Goal: Task Accomplishment & Management: Manage account settings

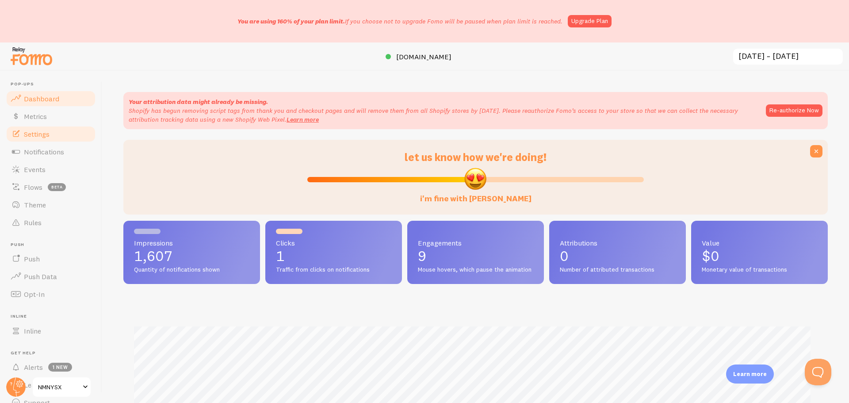
click at [43, 138] on span "Settings" at bounding box center [37, 134] width 26 height 9
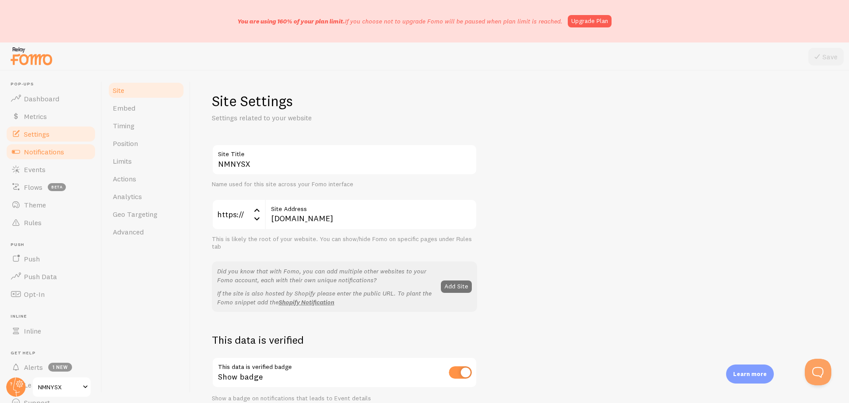
click at [41, 156] on span "Notifications" at bounding box center [44, 151] width 40 height 9
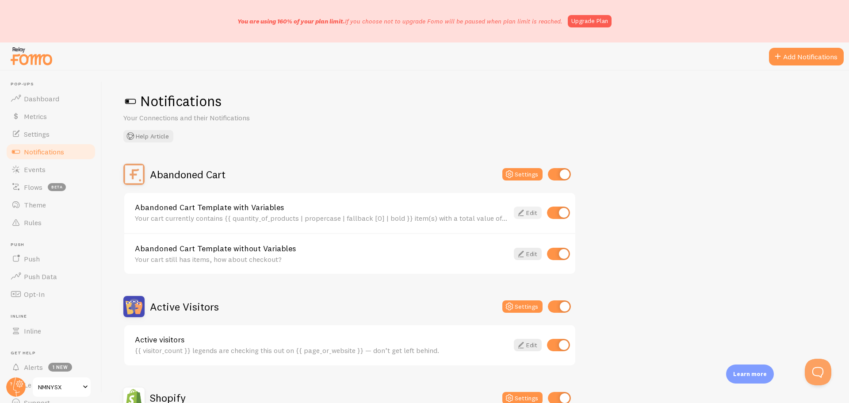
click at [529, 215] on link "Edit" at bounding box center [528, 213] width 28 height 12
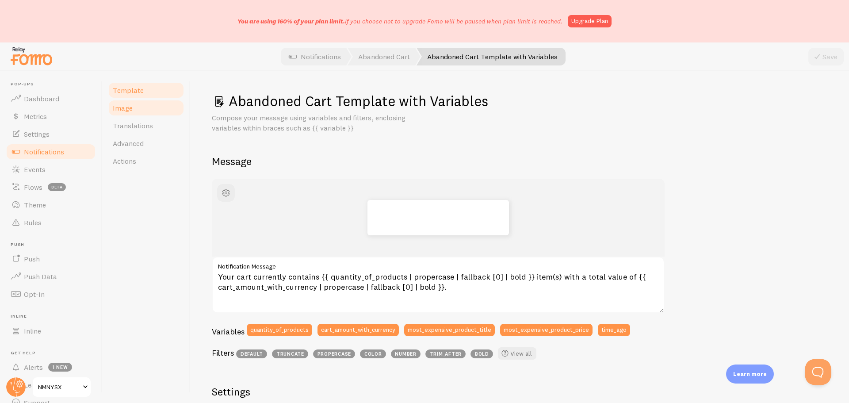
click at [122, 107] on span "Image" at bounding box center [123, 108] width 20 height 9
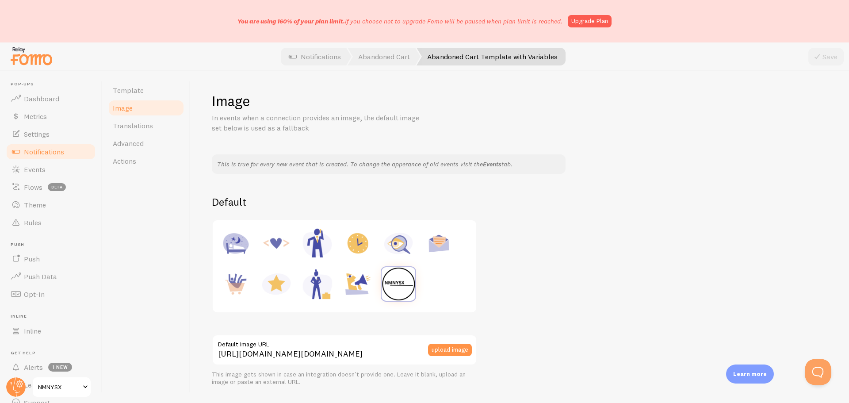
click at [55, 149] on span "Notifications" at bounding box center [44, 151] width 40 height 9
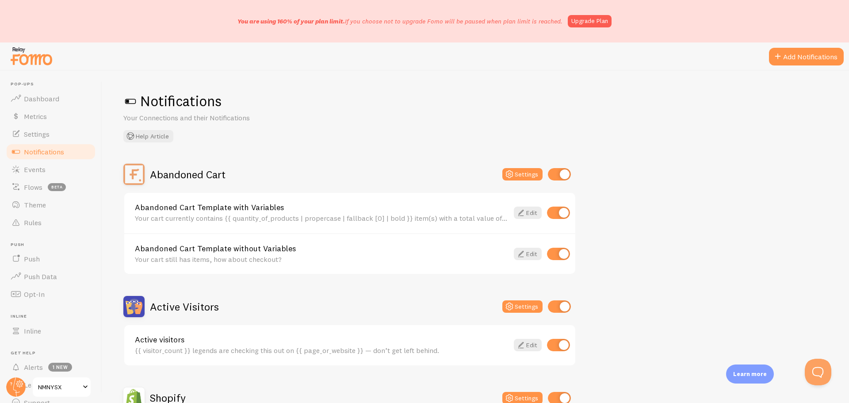
click at [356, 248] on link "Abandoned Cart Template without Variables" at bounding box center [322, 249] width 374 height 8
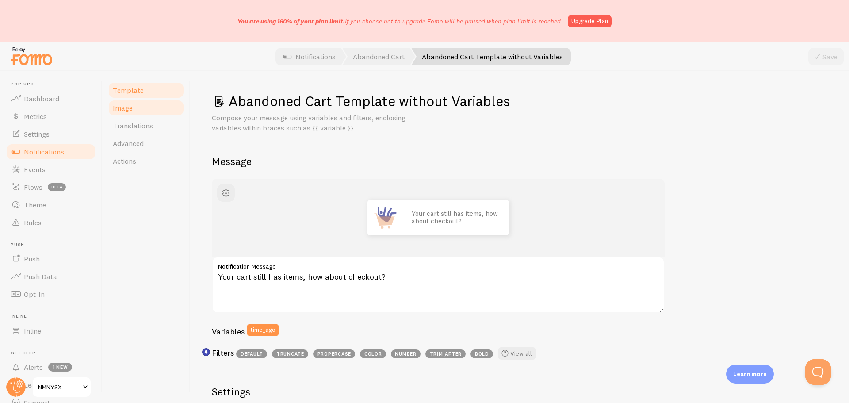
click at [124, 111] on span "Image" at bounding box center [123, 108] width 20 height 9
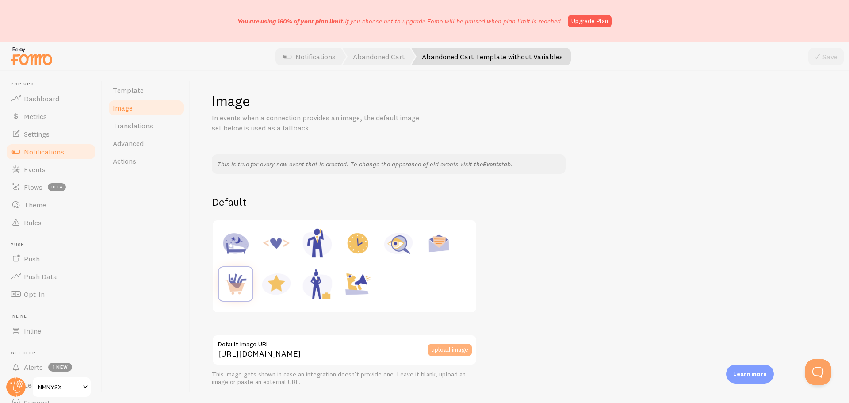
click at [449, 349] on button "upload image" at bounding box center [450, 350] width 44 height 12
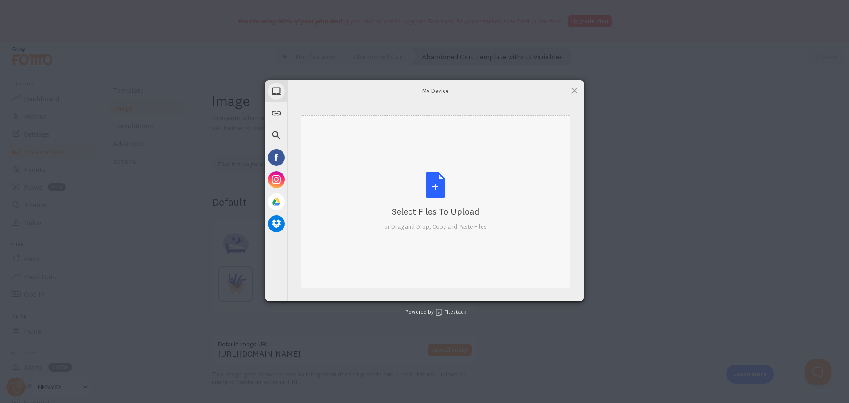
click at [423, 181] on div "Select Files to Upload or Drag and Drop, Copy and Paste Files" at bounding box center [435, 201] width 103 height 59
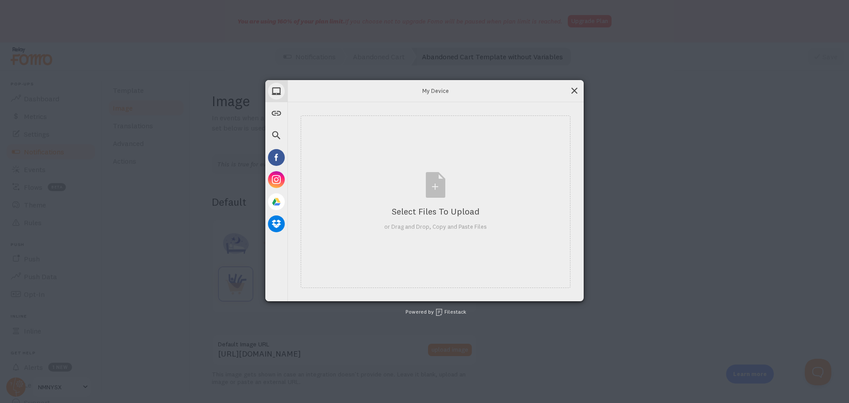
click at [573, 88] on span at bounding box center [575, 91] width 10 height 10
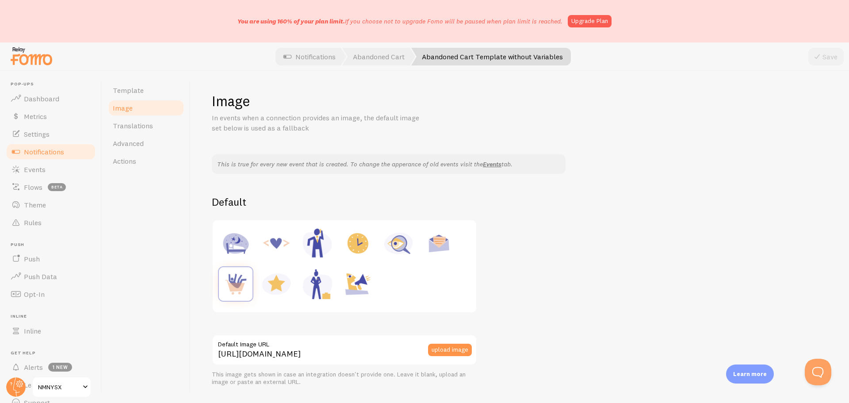
click at [38, 151] on span "Notifications" at bounding box center [44, 151] width 40 height 9
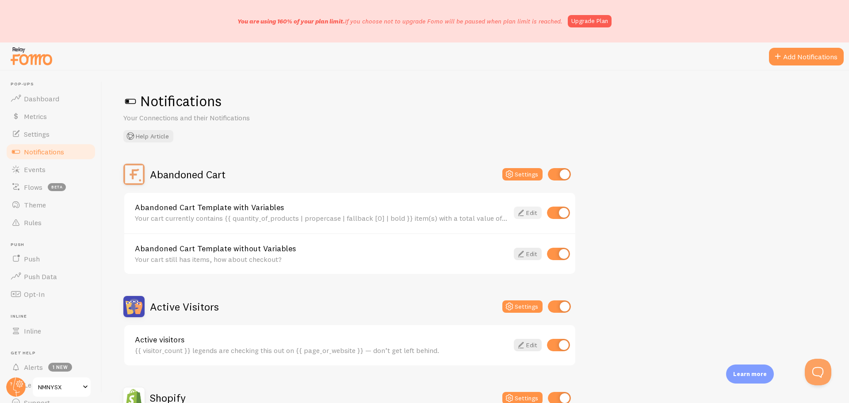
click at [526, 216] on icon at bounding box center [521, 212] width 11 height 11
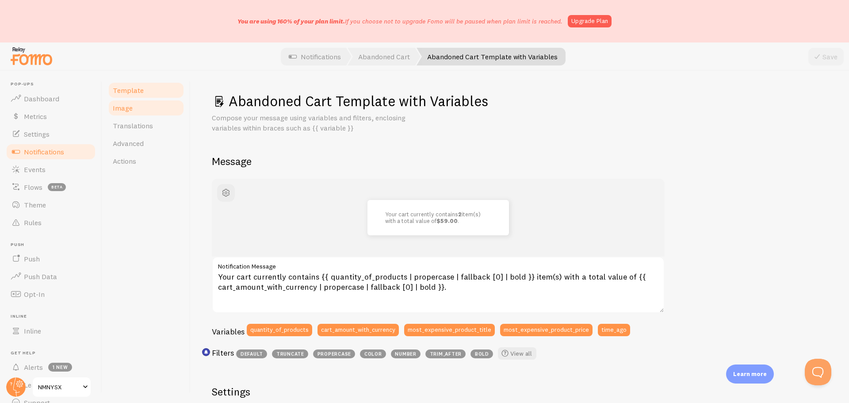
click at [119, 107] on span "Image" at bounding box center [123, 108] width 20 height 9
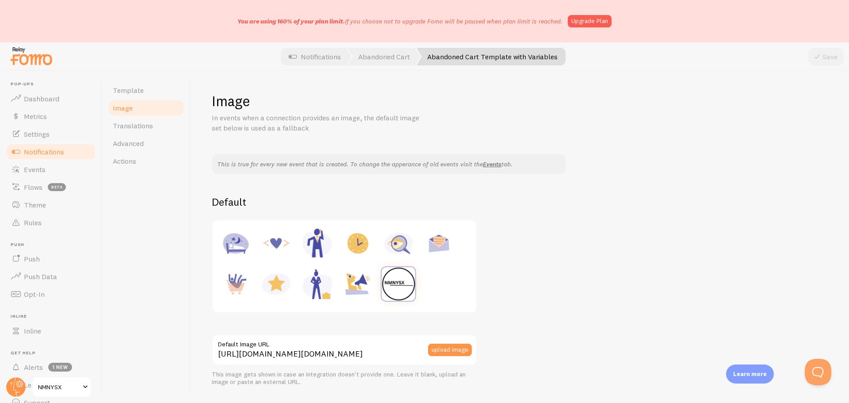
click at [396, 283] on img at bounding box center [399, 284] width 34 height 34
click at [404, 288] on img at bounding box center [399, 284] width 34 height 34
click at [455, 348] on button "upload image" at bounding box center [450, 350] width 44 height 12
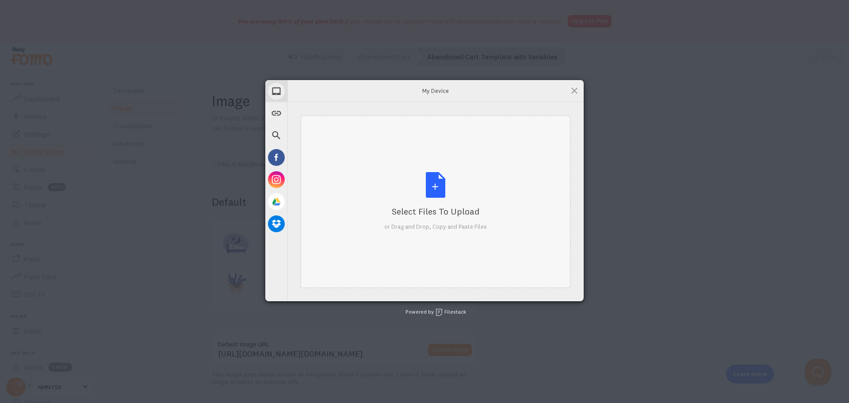
click at [432, 191] on div "Select Files to Upload or Drag and Drop, Copy and Paste Files" at bounding box center [435, 201] width 103 height 59
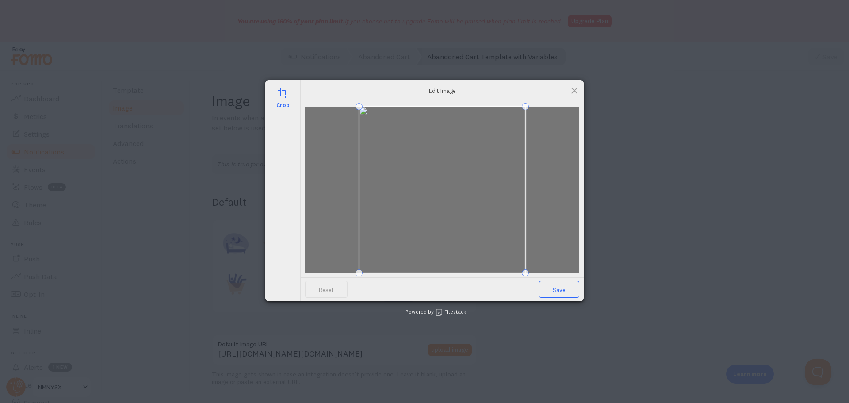
click at [556, 288] on span "Save" at bounding box center [559, 289] width 40 height 17
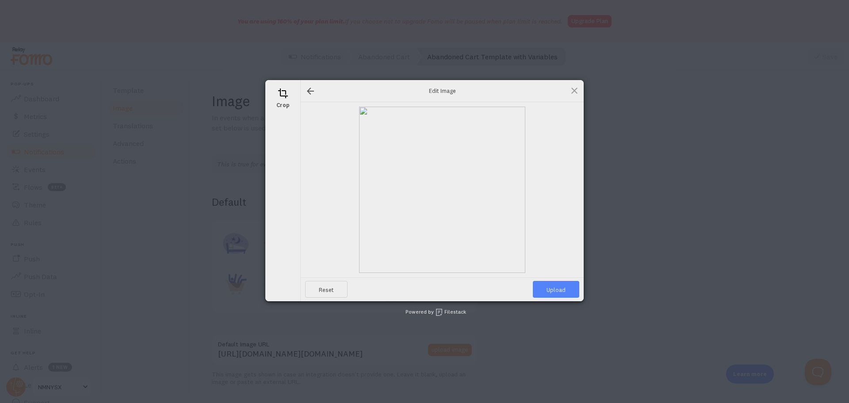
click at [553, 288] on span "Upload" at bounding box center [556, 289] width 46 height 17
type input "[URL][DOMAIN_NAME][DOMAIN_NAME]"
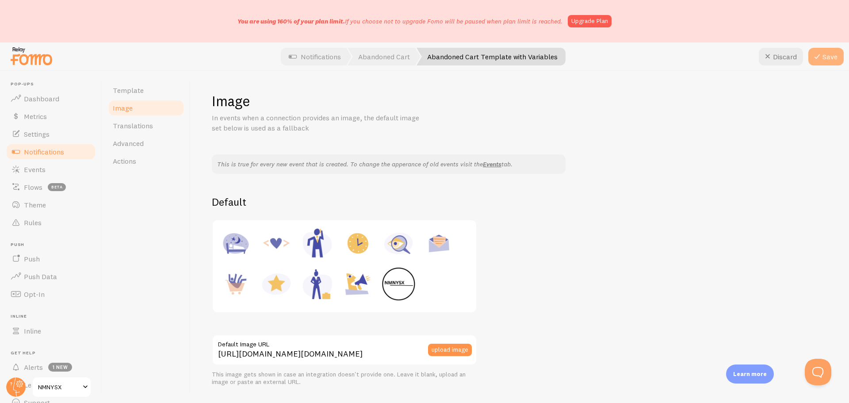
click at [829, 58] on button "Save" at bounding box center [826, 57] width 35 height 18
click at [121, 86] on span "Template" at bounding box center [128, 90] width 31 height 9
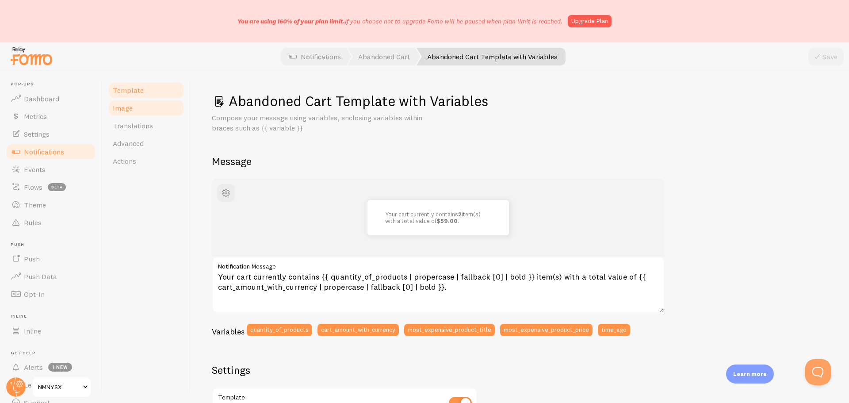
click at [138, 113] on link "Image" at bounding box center [145, 108] width 77 height 18
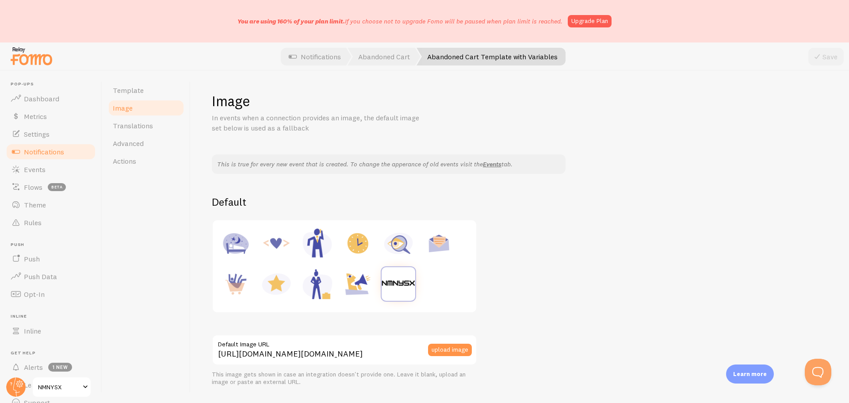
click at [129, 101] on link "Image" at bounding box center [145, 108] width 77 height 18
click at [129, 91] on span "Template" at bounding box center [128, 90] width 31 height 9
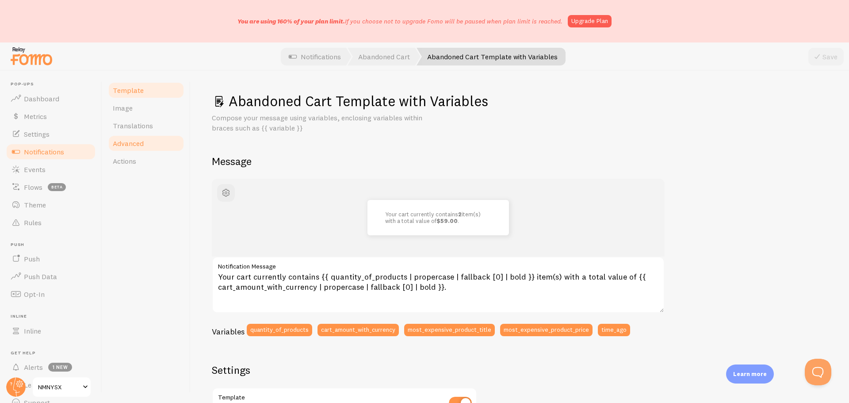
click at [147, 136] on link "Advanced" at bounding box center [145, 143] width 77 height 18
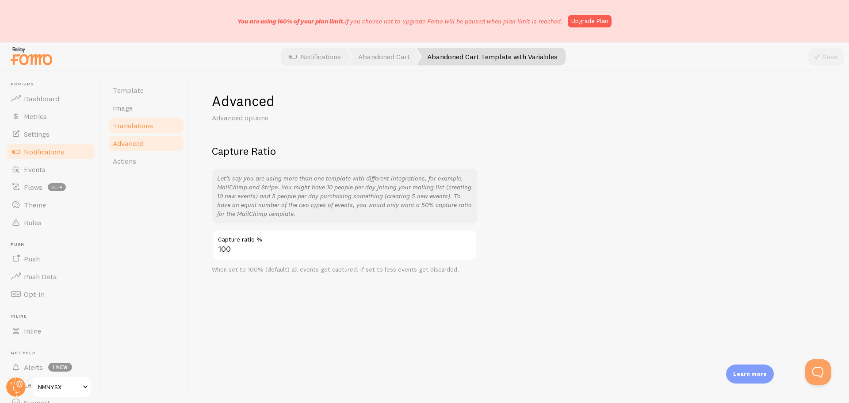
click at [146, 131] on link "Translations" at bounding box center [145, 126] width 77 height 18
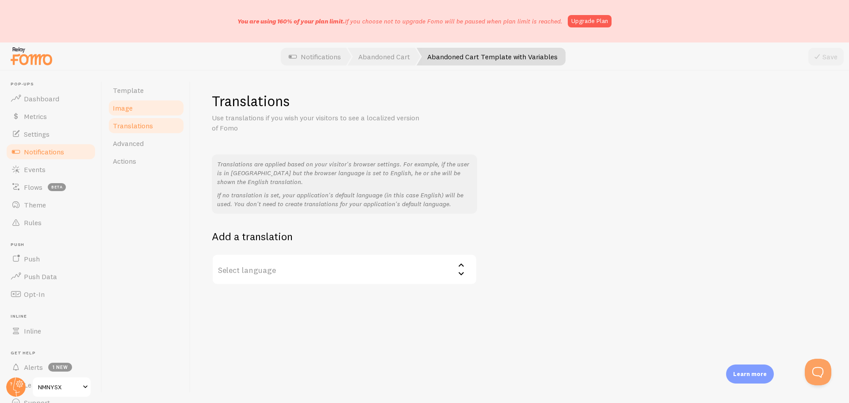
click at [142, 116] on link "Image" at bounding box center [145, 108] width 77 height 18
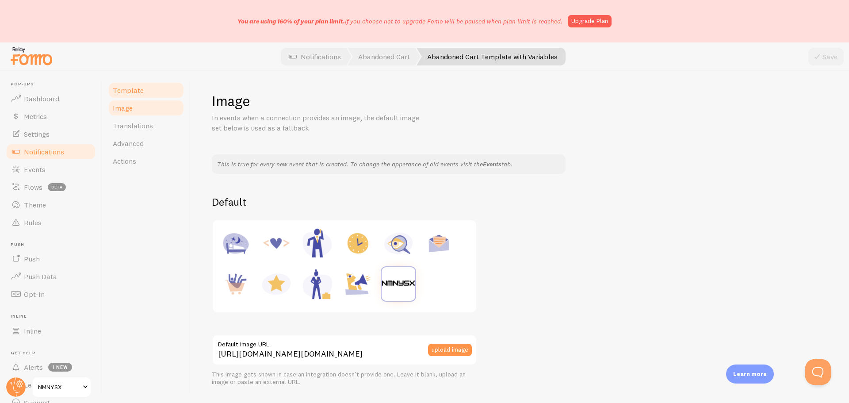
click at [142, 92] on span "Template" at bounding box center [128, 90] width 31 height 9
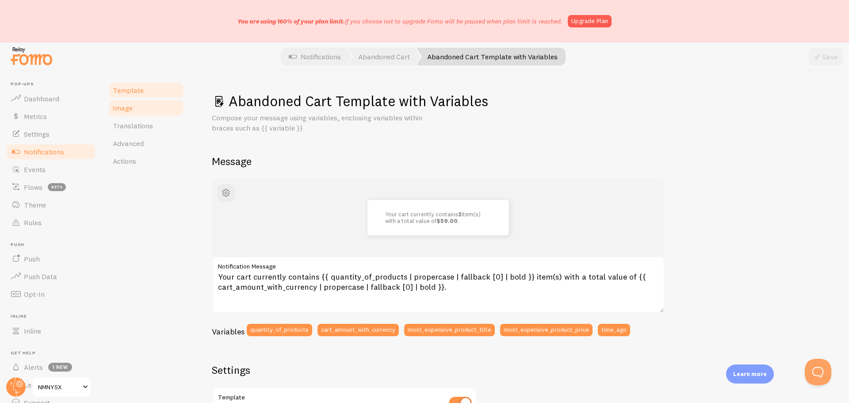
click at [137, 114] on link "Image" at bounding box center [145, 108] width 77 height 18
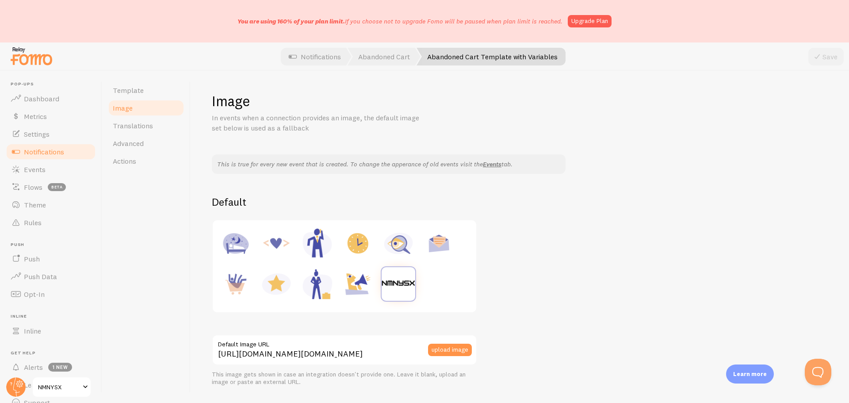
click at [52, 150] on span "Notifications" at bounding box center [44, 151] width 40 height 9
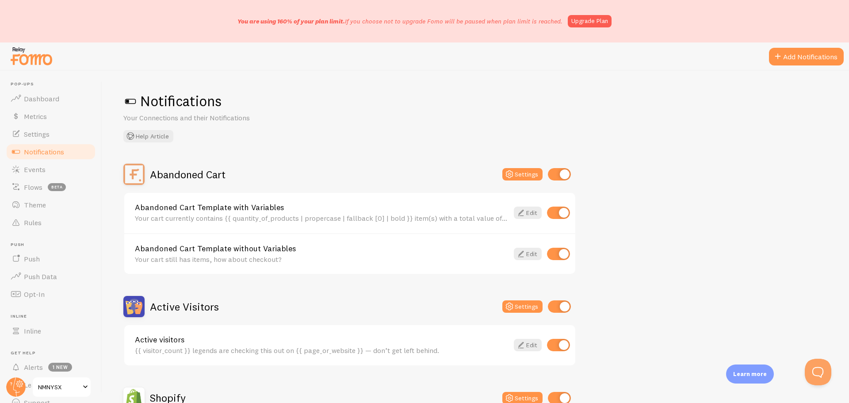
click at [310, 255] on div "Your cart still has items, how about checkout?" at bounding box center [322, 259] width 374 height 8
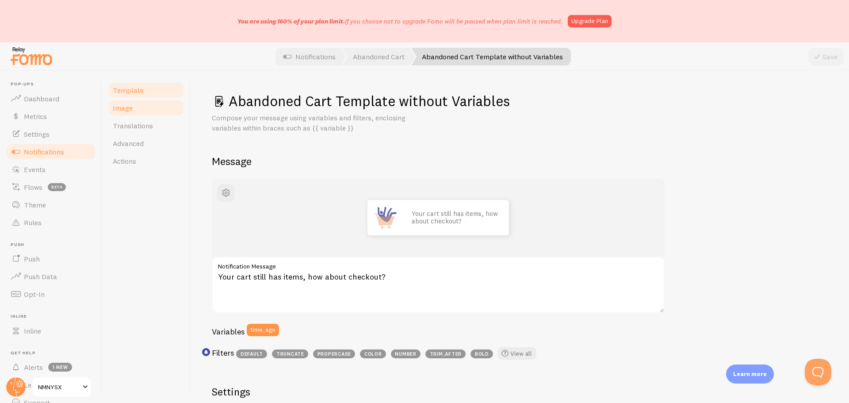
click at [142, 111] on link "Image" at bounding box center [145, 108] width 77 height 18
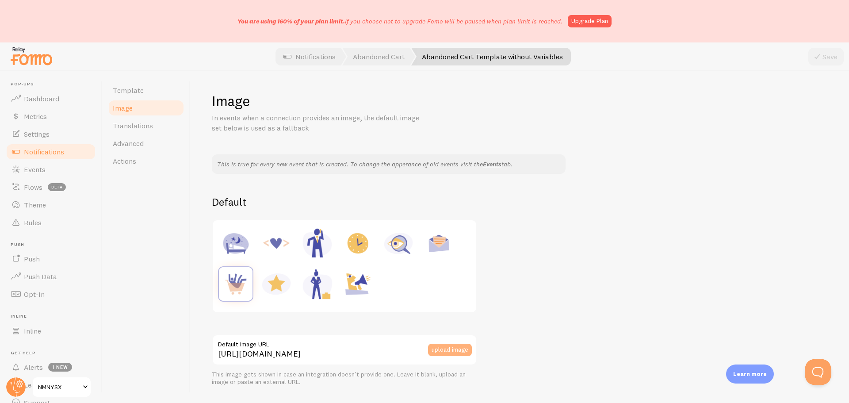
click at [446, 351] on button "upload image" at bounding box center [450, 350] width 44 height 12
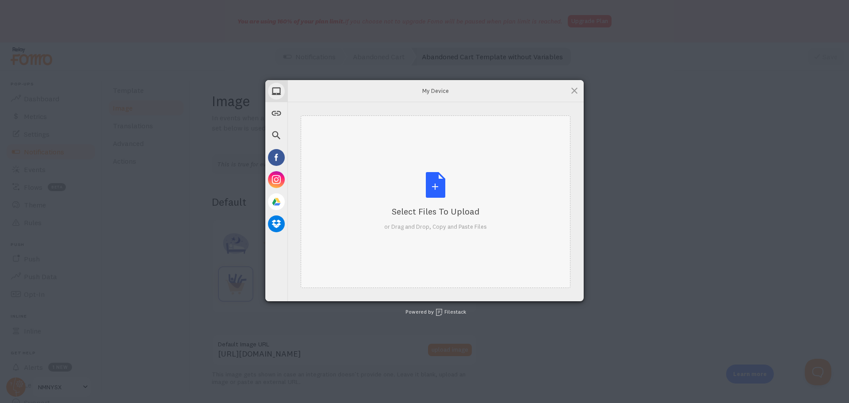
click at [442, 187] on div "Select Files to Upload or Drag and Drop, Copy and Paste Files" at bounding box center [435, 201] width 103 height 59
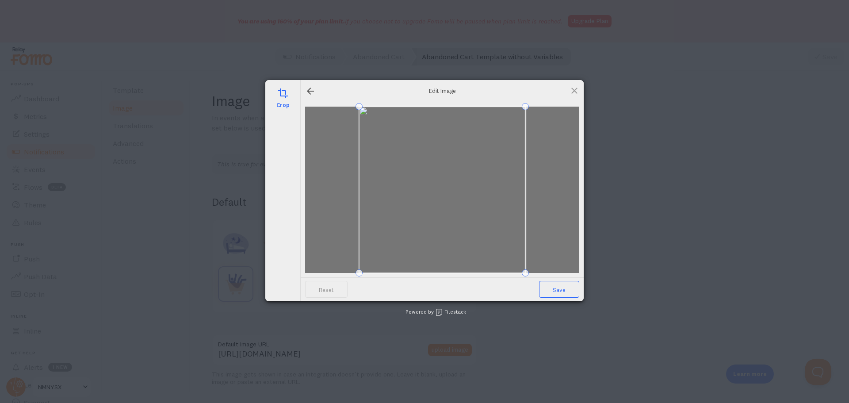
click at [565, 292] on span "Save" at bounding box center [559, 289] width 40 height 17
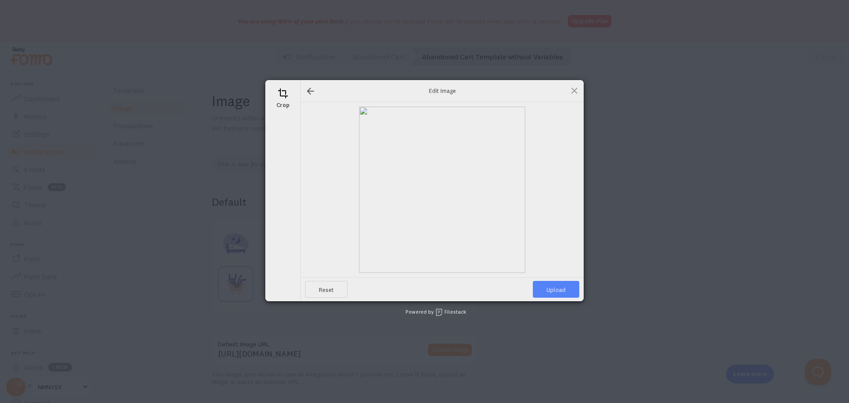
click at [561, 286] on span "Upload" at bounding box center [556, 289] width 46 height 17
type input "[URL][DOMAIN_NAME][DOMAIN_NAME]"
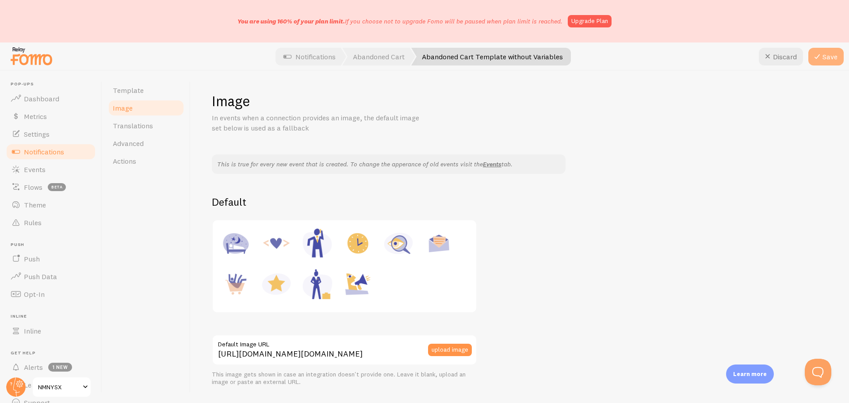
click at [827, 58] on button "Save" at bounding box center [826, 57] width 35 height 18
click at [141, 90] on span "Template" at bounding box center [128, 90] width 31 height 9
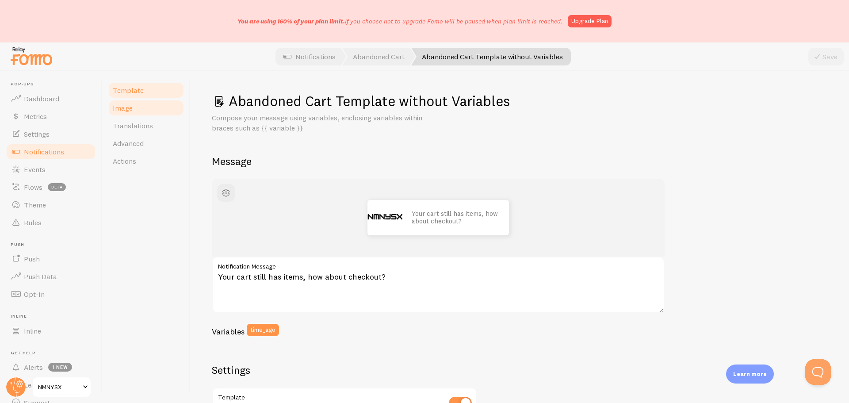
click at [143, 108] on link "Image" at bounding box center [145, 108] width 77 height 18
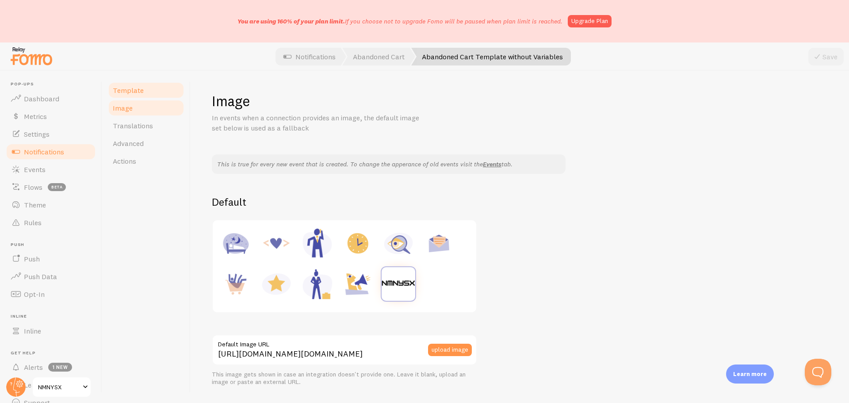
click at [149, 92] on link "Template" at bounding box center [145, 90] width 77 height 18
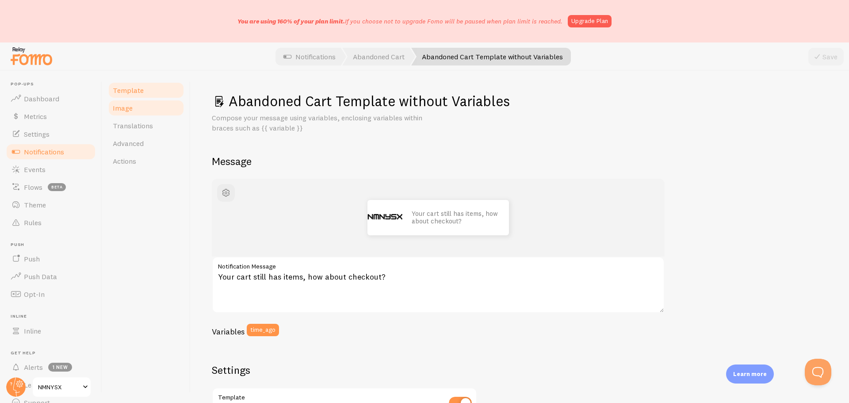
click at [129, 111] on span "Image" at bounding box center [123, 108] width 20 height 9
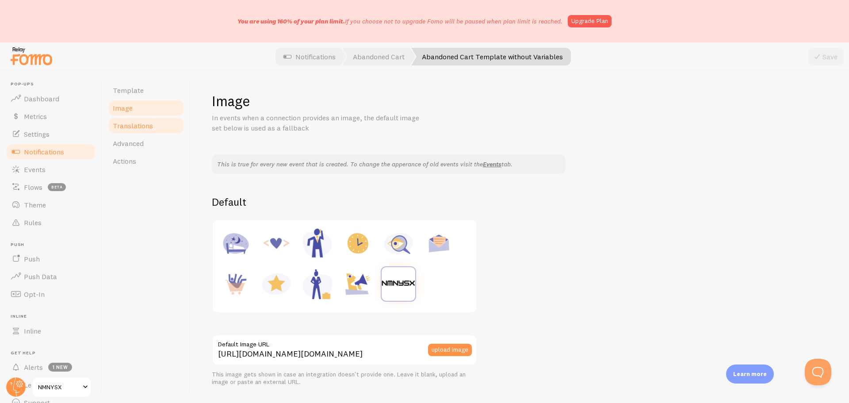
click at [130, 128] on span "Translations" at bounding box center [133, 125] width 40 height 9
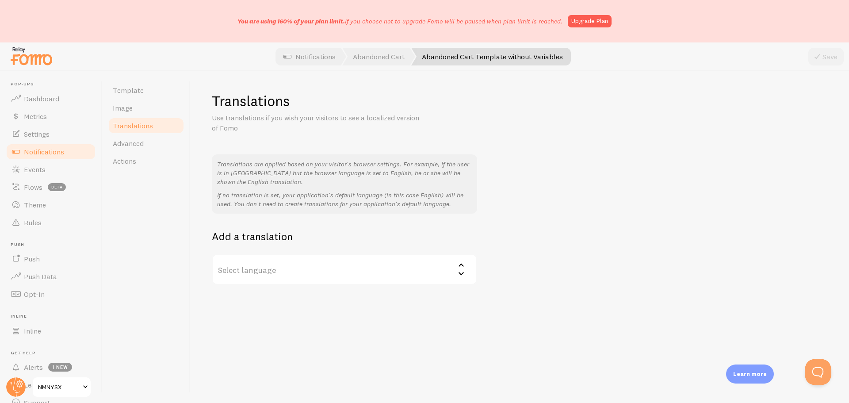
click at [41, 152] on span "Notifications" at bounding box center [44, 151] width 40 height 9
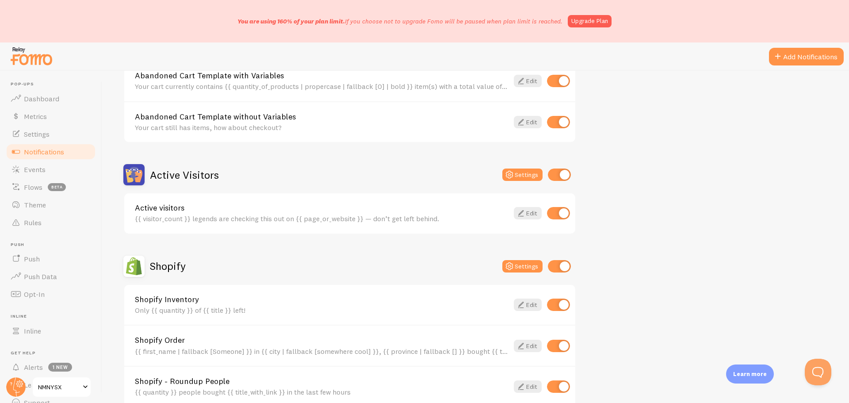
scroll to position [133, 0]
click at [521, 213] on icon at bounding box center [521, 212] width 11 height 11
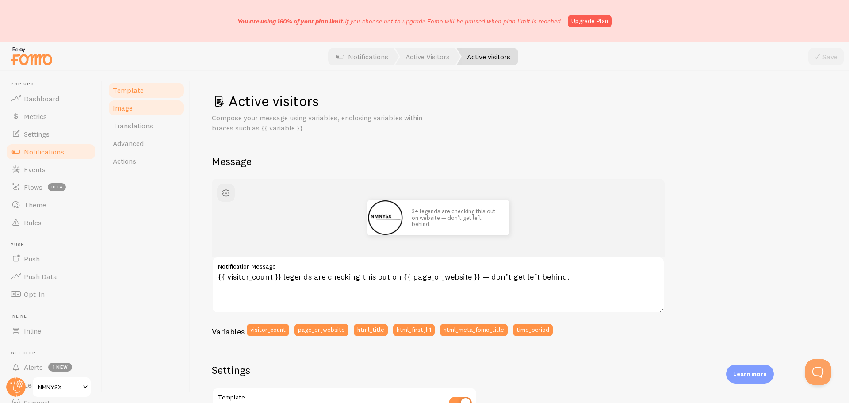
click at [146, 109] on link "Image" at bounding box center [145, 108] width 77 height 18
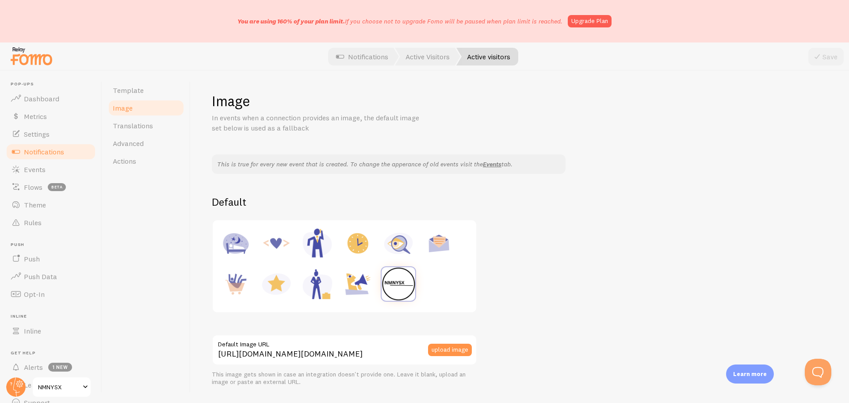
click at [395, 283] on img at bounding box center [399, 284] width 34 height 34
click at [447, 349] on button "upload image" at bounding box center [450, 350] width 44 height 12
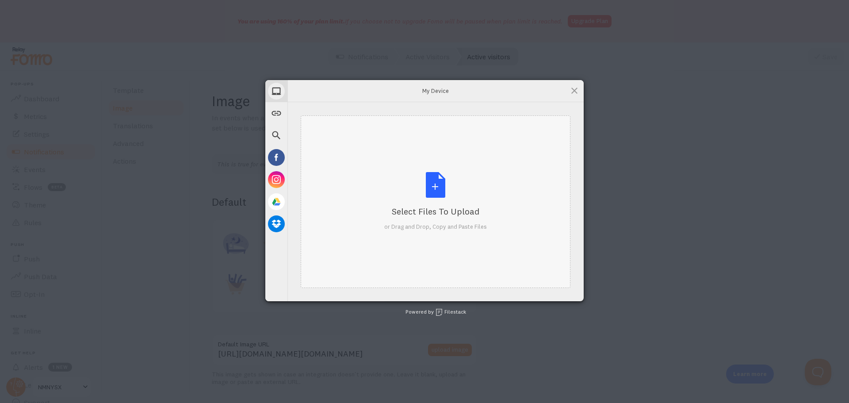
click at [437, 184] on div "Select Files to Upload or Drag and Drop, Copy and Paste Files" at bounding box center [435, 201] width 103 height 59
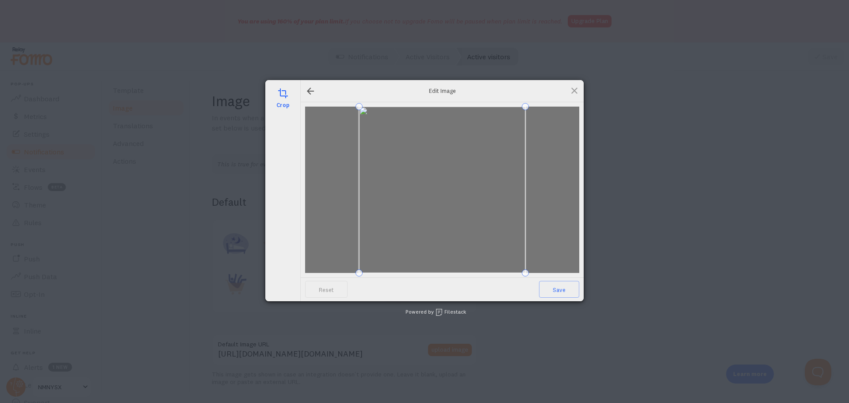
click at [410, 251] on span at bounding box center [442, 190] width 166 height 166
click at [412, 243] on span at bounding box center [442, 190] width 166 height 166
click at [422, 234] on span at bounding box center [442, 190] width 166 height 166
click at [422, 200] on span at bounding box center [442, 190] width 166 height 166
click at [434, 165] on span at bounding box center [442, 190] width 166 height 166
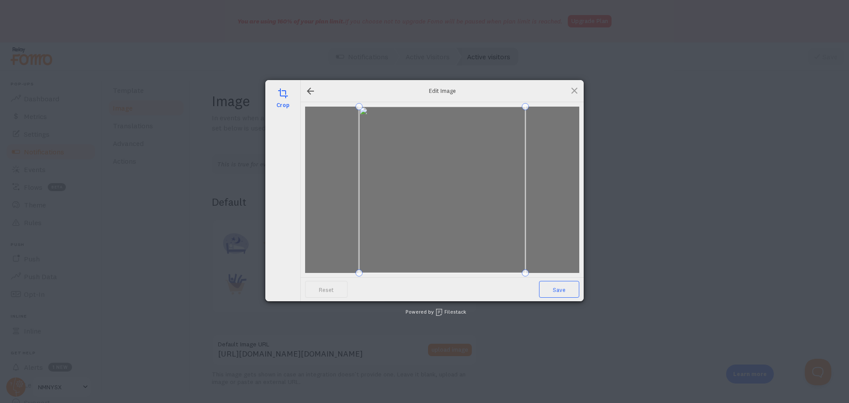
click at [560, 287] on span "Save" at bounding box center [559, 289] width 40 height 17
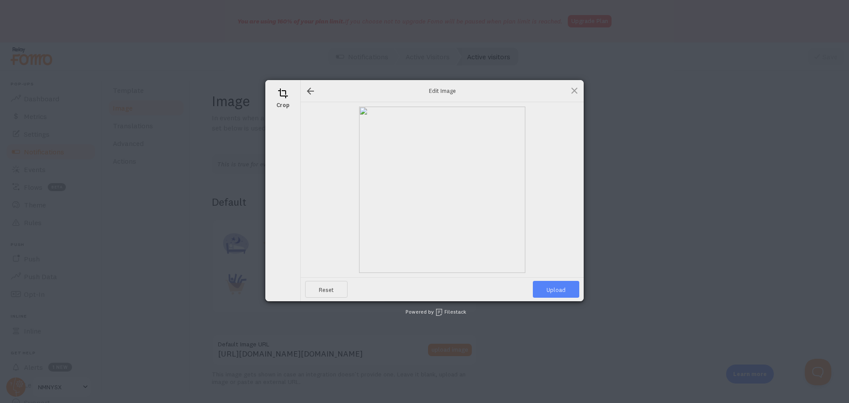
click at [561, 290] on span "Upload" at bounding box center [556, 289] width 46 height 17
type input "[URL][DOMAIN_NAME][DOMAIN_NAME]"
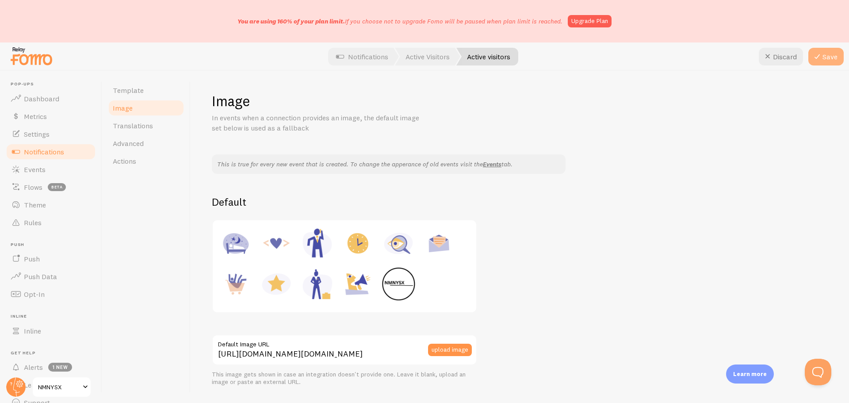
click at [821, 59] on icon at bounding box center [817, 56] width 11 height 11
click at [154, 129] on link "Translations" at bounding box center [145, 126] width 77 height 18
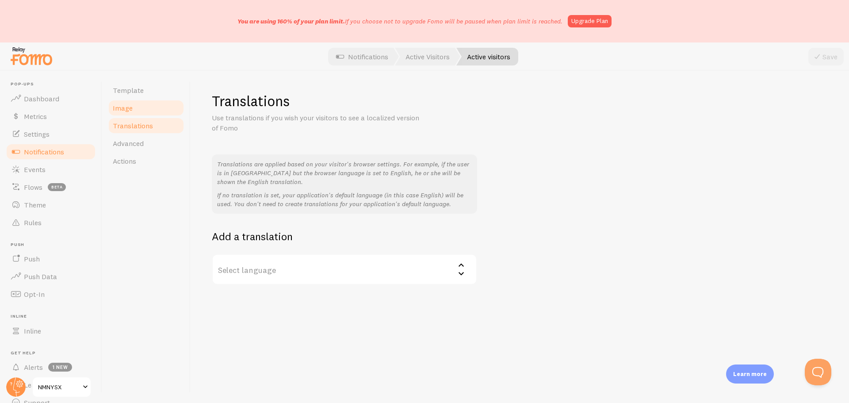
click at [148, 112] on link "Image" at bounding box center [145, 108] width 77 height 18
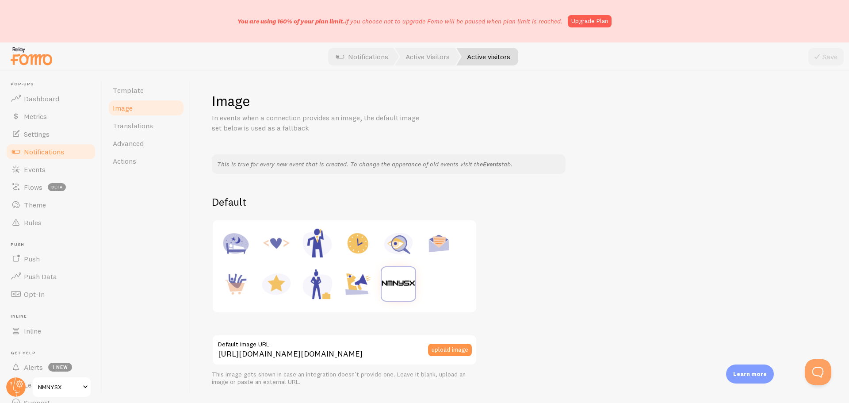
click at [51, 149] on span "Notifications" at bounding box center [44, 151] width 40 height 9
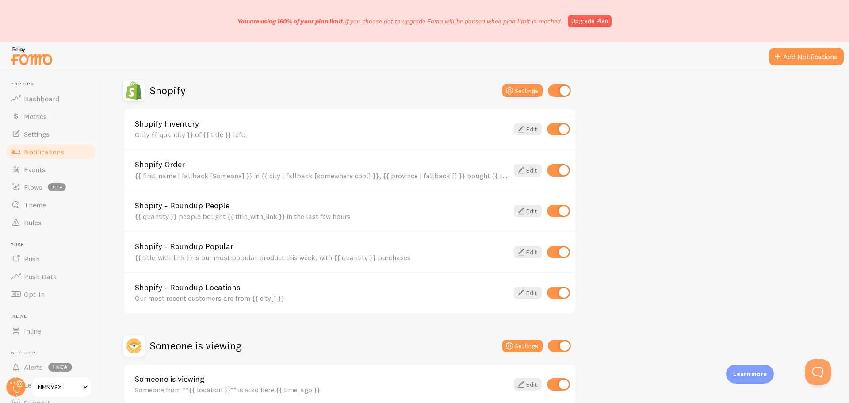
scroll to position [352, 0]
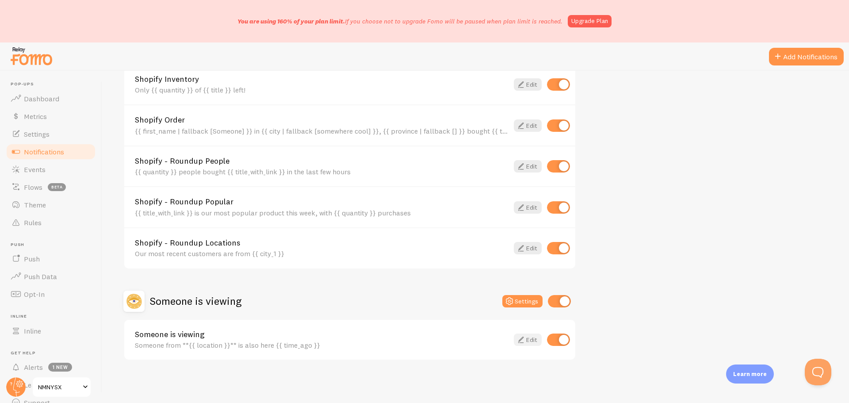
click at [524, 338] on icon at bounding box center [521, 339] width 11 height 11
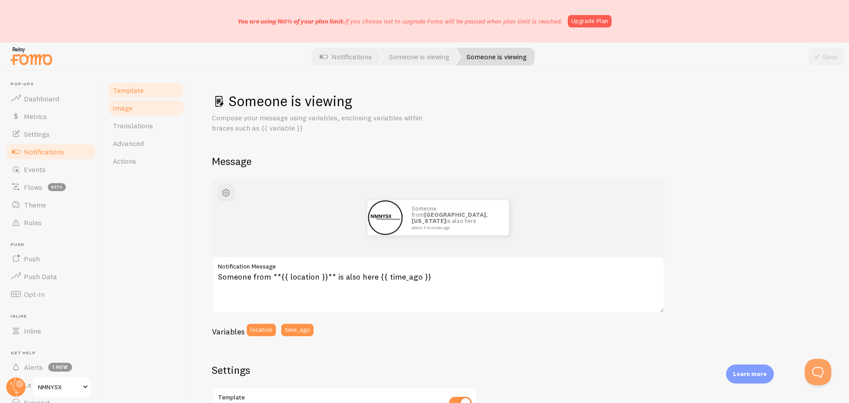
click at [163, 111] on link "Image" at bounding box center [145, 108] width 77 height 18
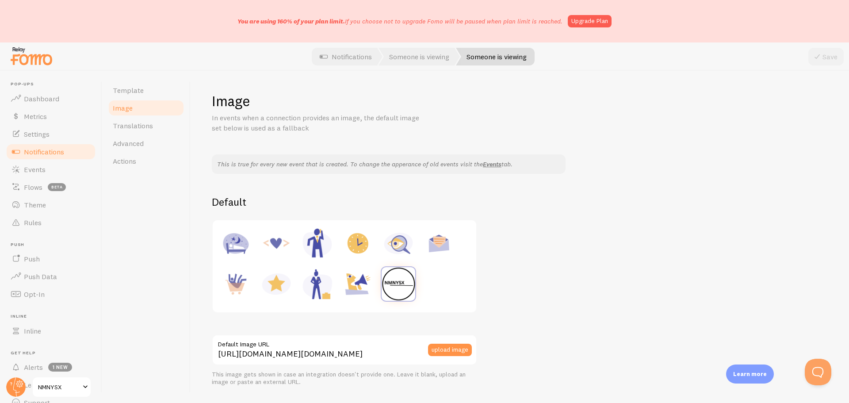
click at [391, 288] on img at bounding box center [399, 284] width 34 height 34
click at [401, 279] on img at bounding box center [399, 284] width 34 height 34
click at [157, 97] on link "Template" at bounding box center [145, 90] width 77 height 18
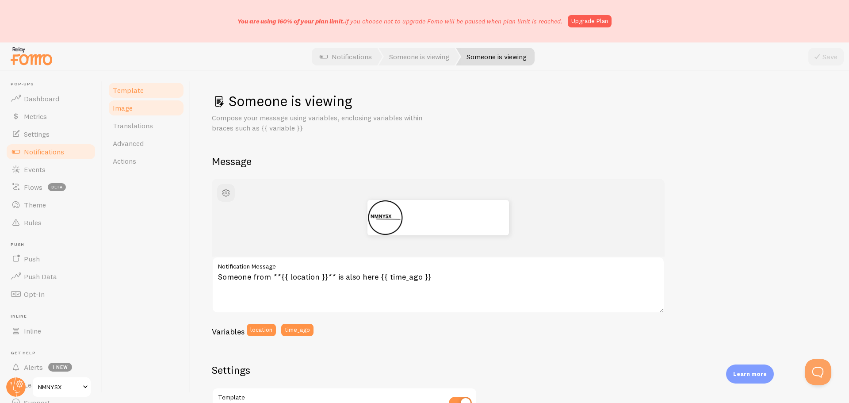
click at [144, 106] on link "Image" at bounding box center [145, 108] width 77 height 18
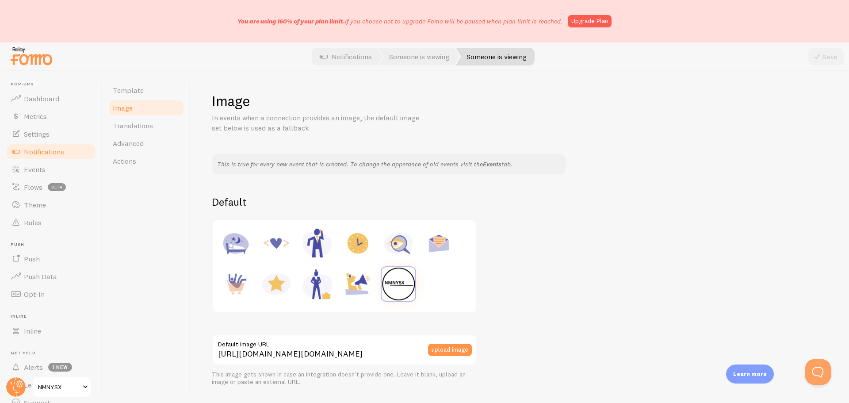
click at [410, 284] on img at bounding box center [399, 284] width 34 height 34
click at [451, 347] on button "upload image" at bounding box center [450, 350] width 44 height 12
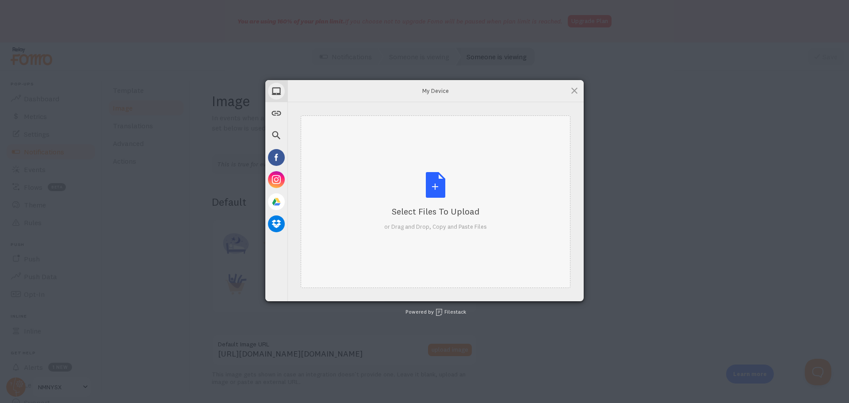
click at [430, 181] on div "Select Files to Upload or Drag and Drop, Copy and Paste Files" at bounding box center [435, 201] width 103 height 59
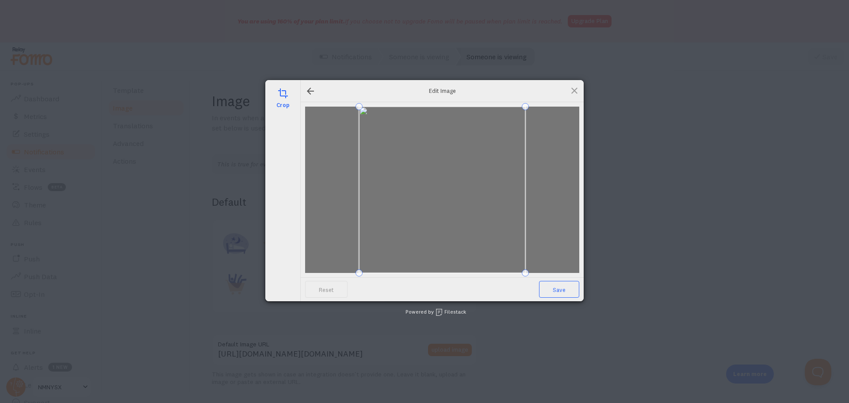
click at [560, 289] on span "Save" at bounding box center [559, 289] width 40 height 17
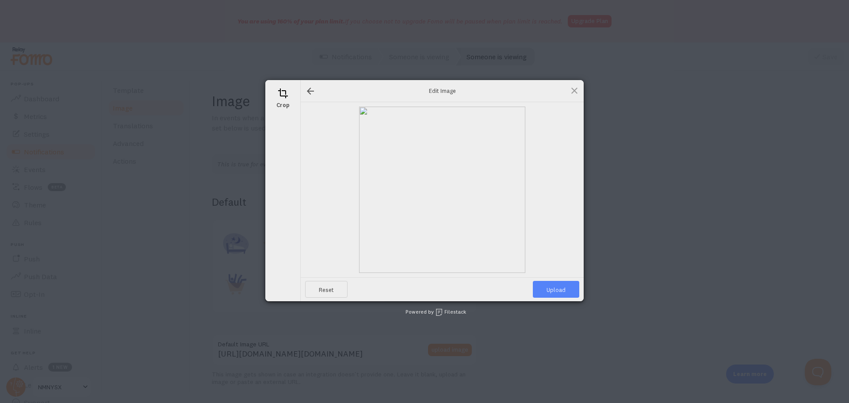
click at [564, 294] on span "Upload" at bounding box center [556, 289] width 46 height 17
type input "[URL][DOMAIN_NAME][DOMAIN_NAME]"
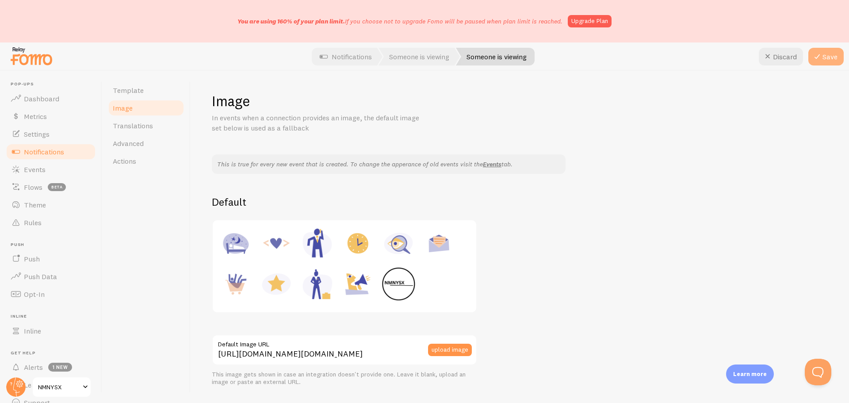
click at [826, 52] on button "Save" at bounding box center [826, 57] width 35 height 18
click at [139, 125] on span "Translations" at bounding box center [133, 125] width 40 height 9
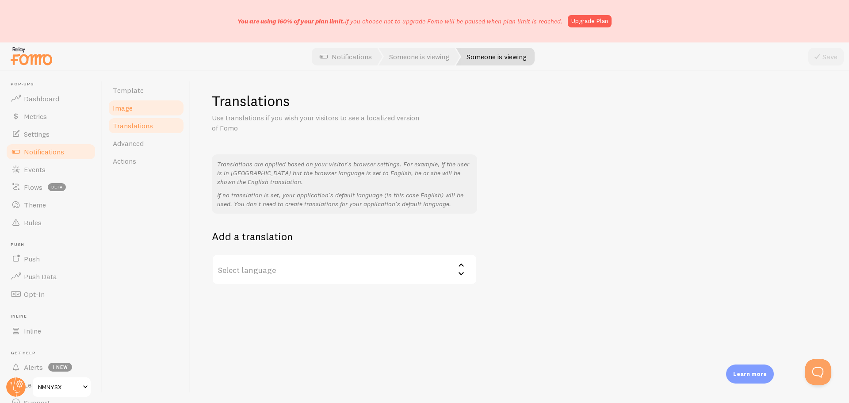
click at [137, 108] on link "Image" at bounding box center [145, 108] width 77 height 18
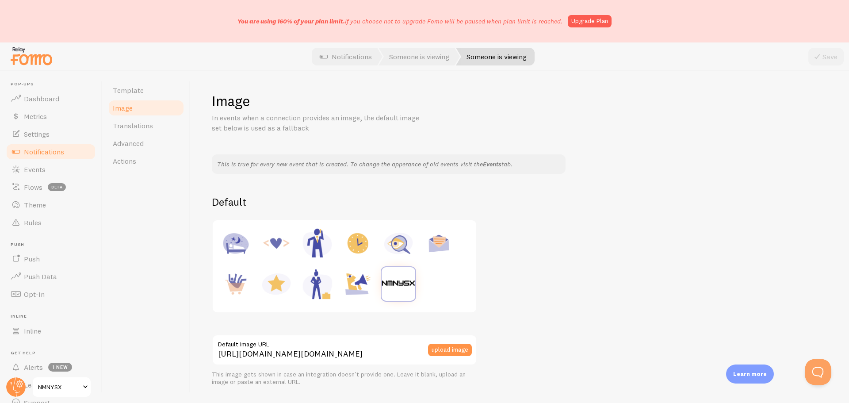
click at [55, 153] on span "Notifications" at bounding box center [44, 151] width 40 height 9
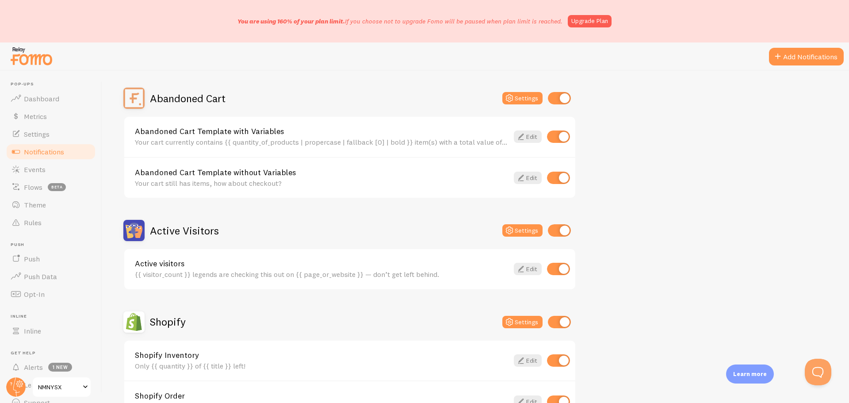
scroll to position [88, 0]
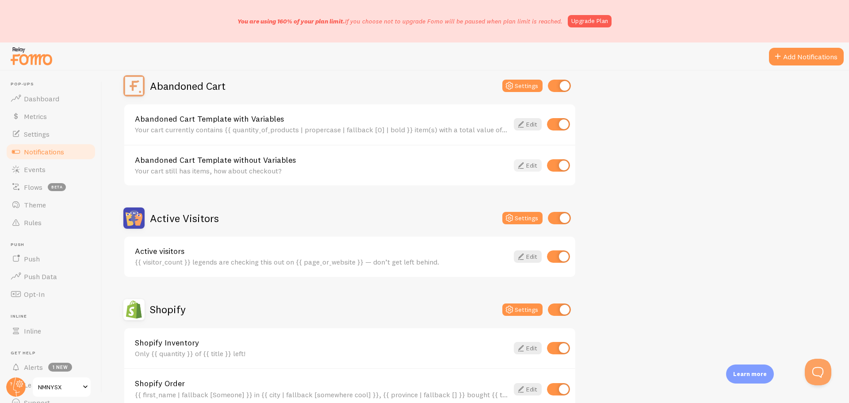
click at [524, 167] on icon at bounding box center [521, 165] width 11 height 11
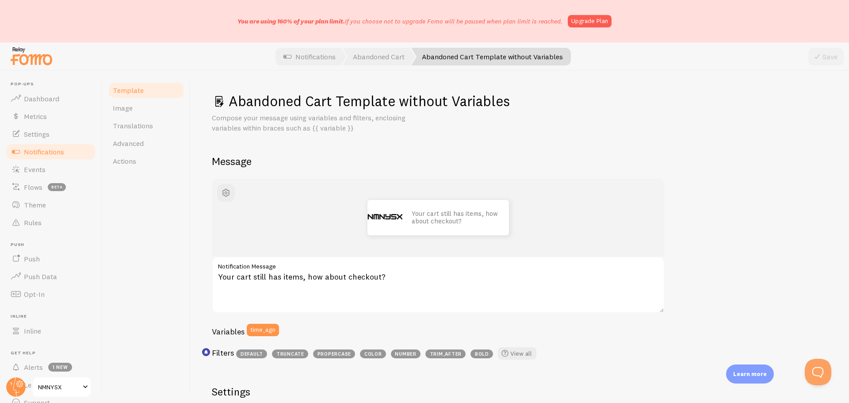
click at [47, 152] on span "Notifications" at bounding box center [44, 151] width 40 height 9
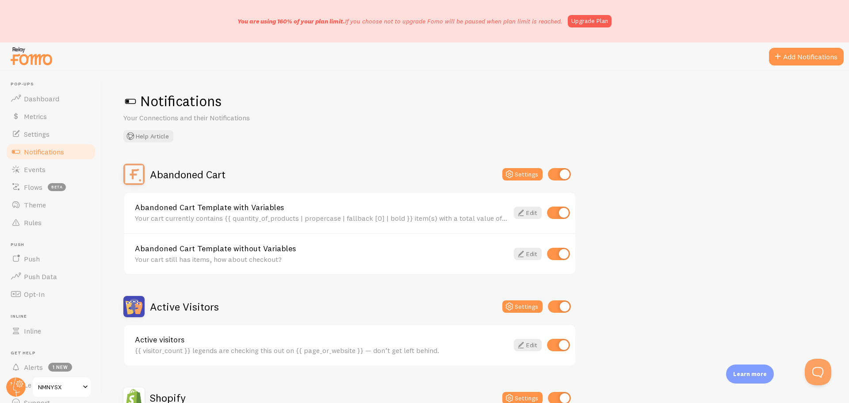
click at [307, 209] on link "Abandoned Cart Template with Variables" at bounding box center [322, 207] width 374 height 8
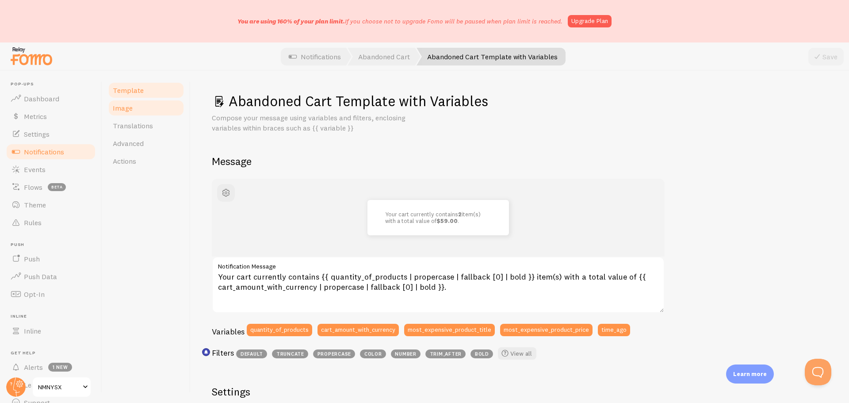
click at [137, 110] on link "Image" at bounding box center [145, 108] width 77 height 18
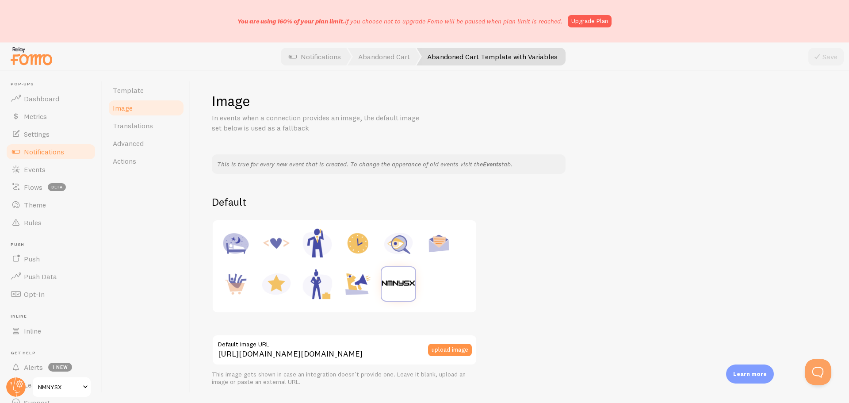
click at [396, 286] on img at bounding box center [399, 284] width 34 height 34
click at [150, 91] on link "Template" at bounding box center [145, 90] width 77 height 18
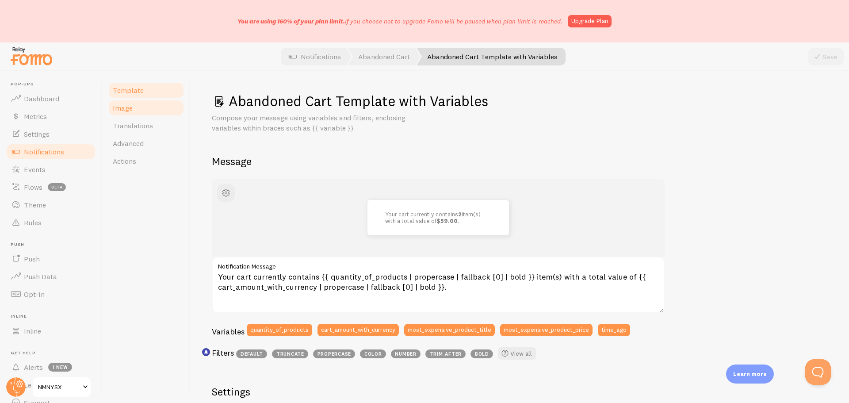
click at [136, 114] on link "Image" at bounding box center [145, 108] width 77 height 18
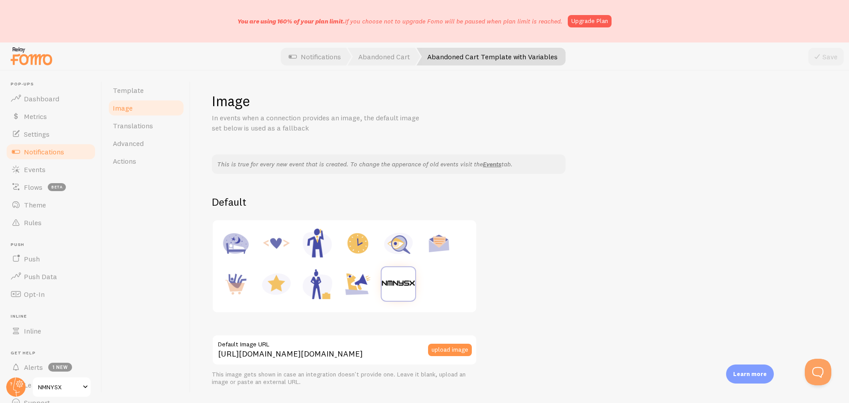
click at [401, 288] on img at bounding box center [399, 284] width 34 height 34
click at [142, 92] on span "Template" at bounding box center [128, 90] width 31 height 9
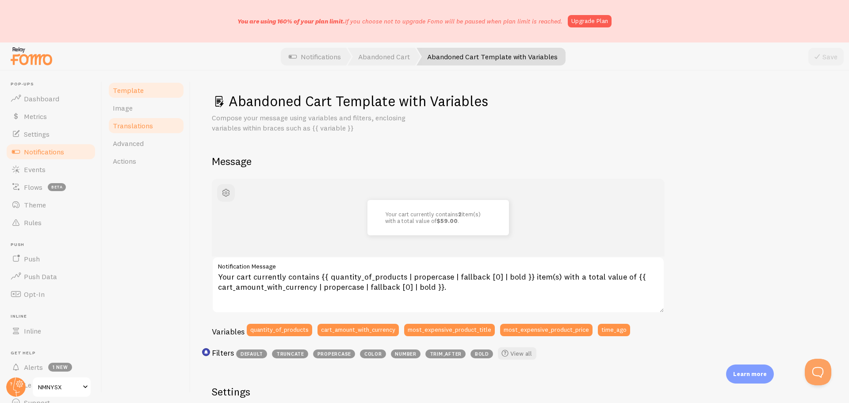
click at [144, 117] on link "Translations" at bounding box center [145, 126] width 77 height 18
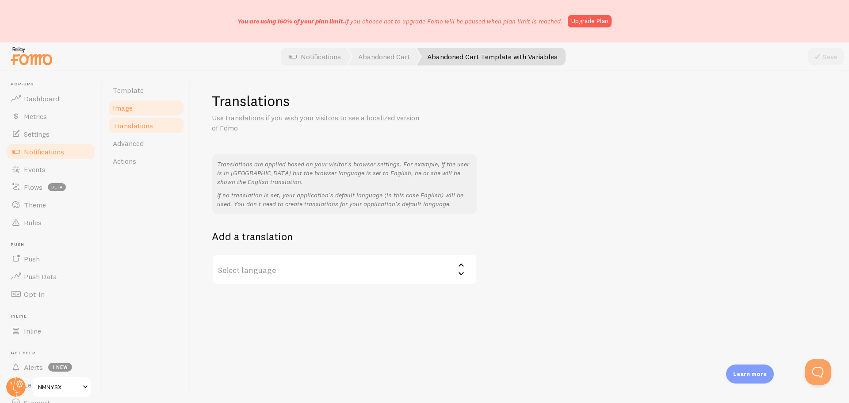
click at [135, 110] on link "Image" at bounding box center [145, 108] width 77 height 18
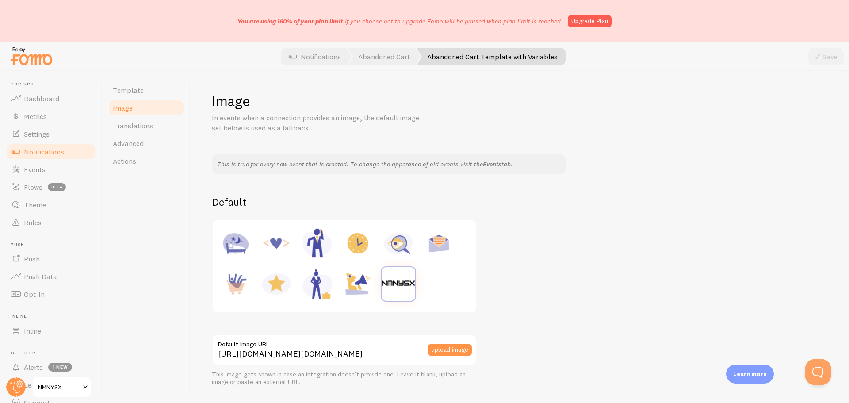
click at [401, 291] on img at bounding box center [399, 284] width 34 height 34
click at [452, 347] on button "upload image" at bounding box center [450, 350] width 44 height 12
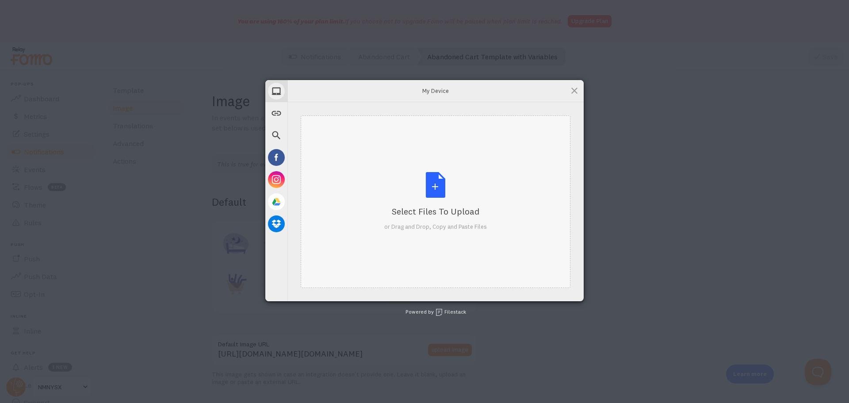
click at [436, 180] on div "Select Files to Upload or Drag and Drop, Copy and Paste Files" at bounding box center [435, 201] width 103 height 59
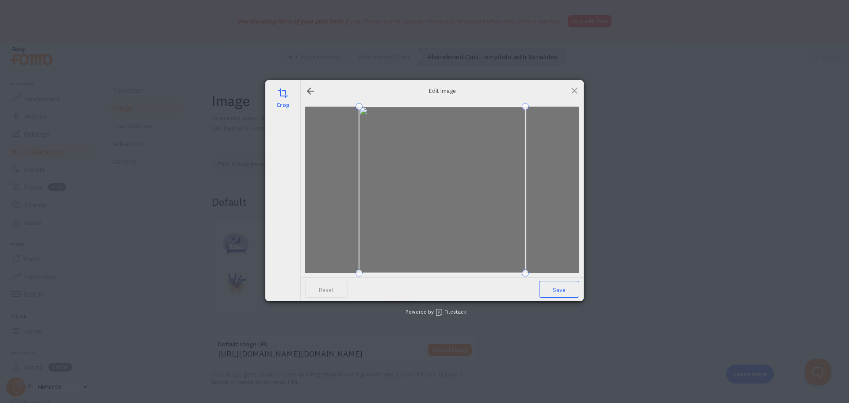
click at [554, 286] on span "Save" at bounding box center [559, 289] width 40 height 17
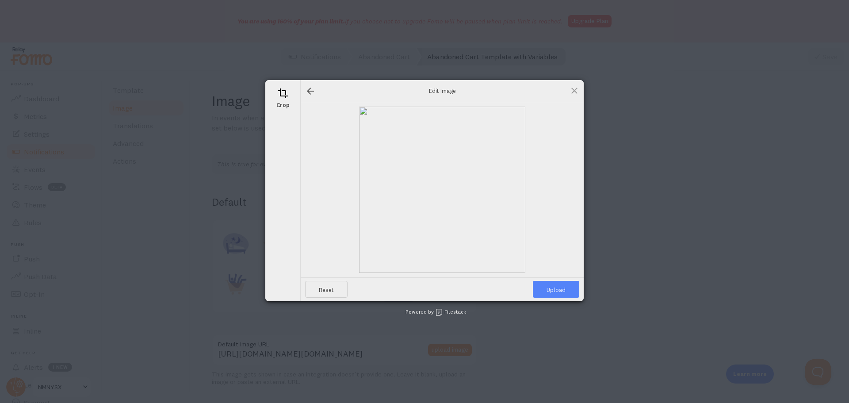
click at [554, 286] on span "Upload" at bounding box center [556, 289] width 46 height 17
type input "[URL][DOMAIN_NAME][DOMAIN_NAME]"
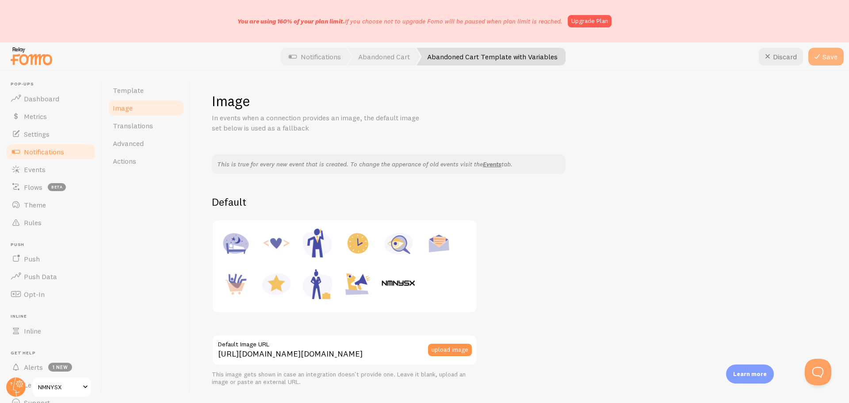
click at [831, 58] on button "Save" at bounding box center [826, 57] width 35 height 18
